Goal: Check status: Check status

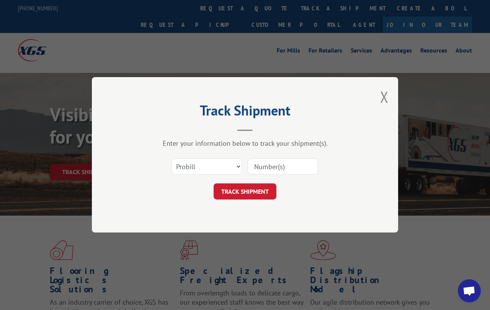
scroll to position [636, 31]
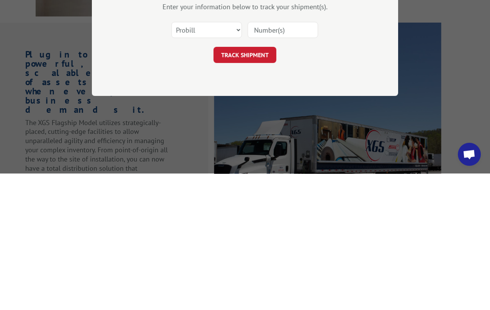
click at [239, 184] on button "TRACK SHIPMENT" at bounding box center [245, 192] width 63 height 16
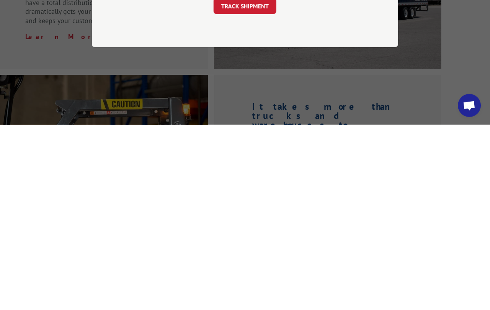
scroll to position [754, 31]
click at [249, 184] on button "TRACK SHIPMENT" at bounding box center [245, 192] width 63 height 16
click at [250, 184] on button "TRACK SHIPMENT" at bounding box center [245, 192] width 63 height 16
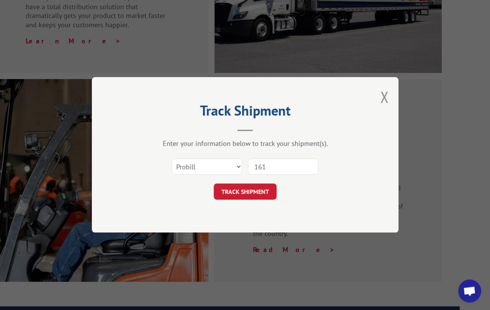
scroll to position [934, 31]
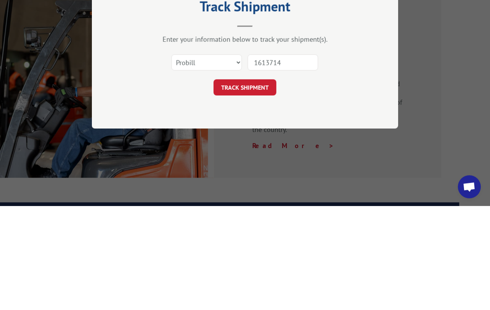
type input "16137148"
click at [246, 184] on button "TRACK SHIPMENT" at bounding box center [245, 192] width 63 height 16
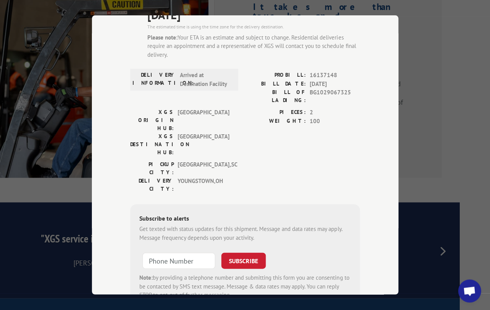
scroll to position [79, 0]
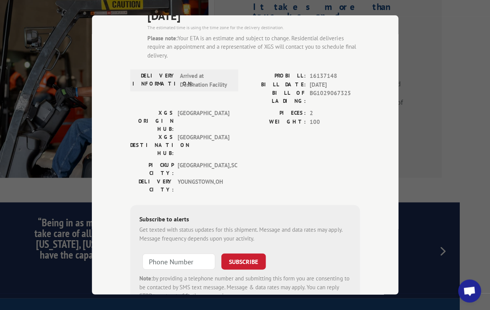
click at [173, 253] on input at bounding box center [179, 261] width 73 height 16
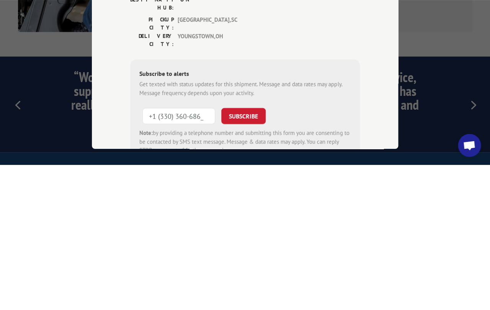
type input "[PHONE_NUMBER]"
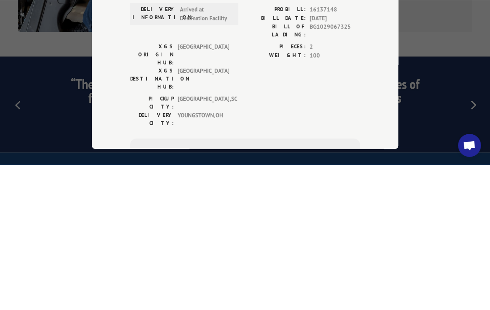
scroll to position [0, 0]
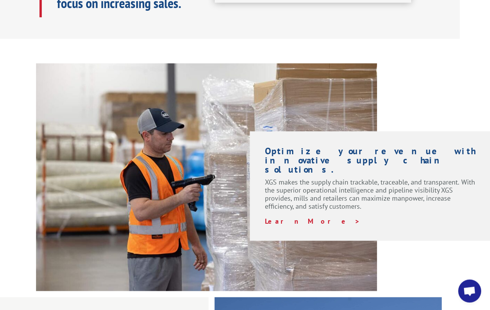
scroll to position [499, 31]
click at [428, 91] on div "Optimize your revenue with innovative supply chain solutions. XGS makes the sup…" at bounding box center [434, 151] width 114 height 177
click at [417, 63] on div "Optimize your revenue with innovative supply chain solutions. XGS makes the sup…" at bounding box center [434, 151] width 114 height 177
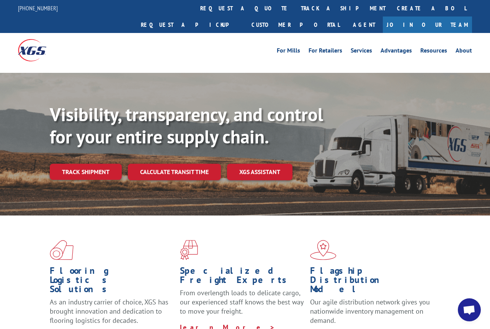
click at [86, 164] on link "Track shipment" at bounding box center [86, 172] width 72 height 16
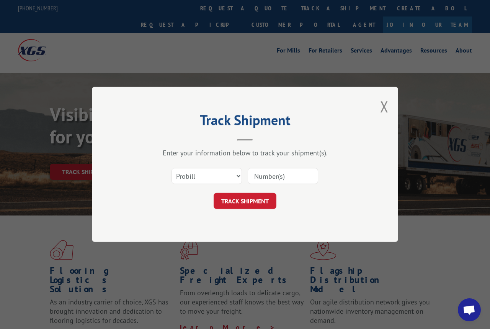
click at [281, 175] on input at bounding box center [283, 176] width 71 height 16
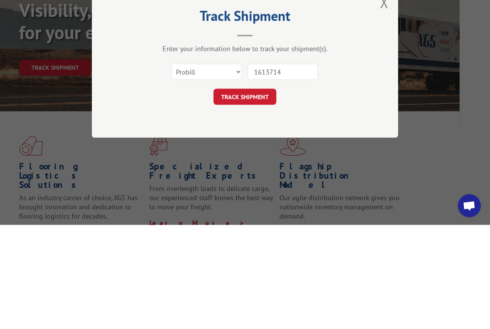
type input "16137148"
click at [246, 193] on button "TRACK SHIPMENT" at bounding box center [245, 201] width 63 height 16
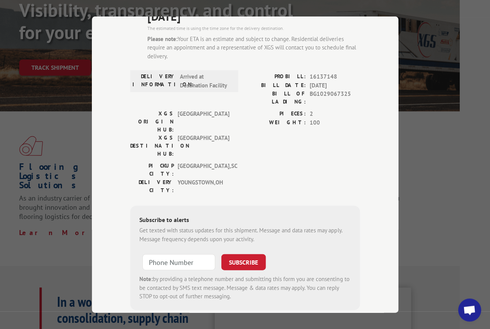
scroll to position [79, 0]
click at [172, 254] on input at bounding box center [179, 262] width 73 height 16
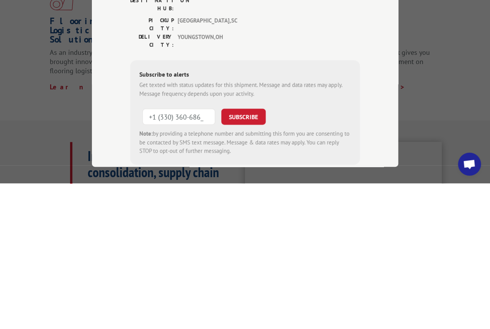
type input "[PHONE_NUMBER]"
click at [246, 254] on button "SUBSCRIBE" at bounding box center [243, 262] width 44 height 16
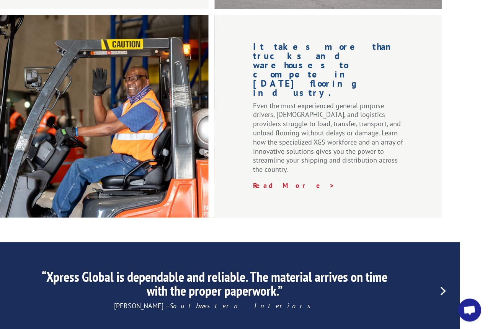
scroll to position [999, 31]
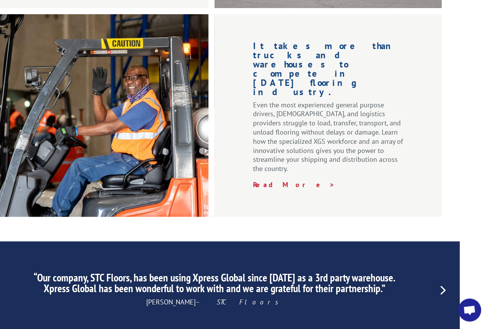
click at [75, 297] on p "Desiree Kesterson – STC Floors" at bounding box center [214, 301] width 362 height 9
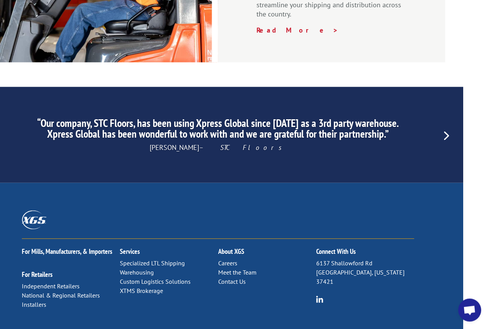
scroll to position [1153, 27]
